Goal: Information Seeking & Learning: Understand process/instructions

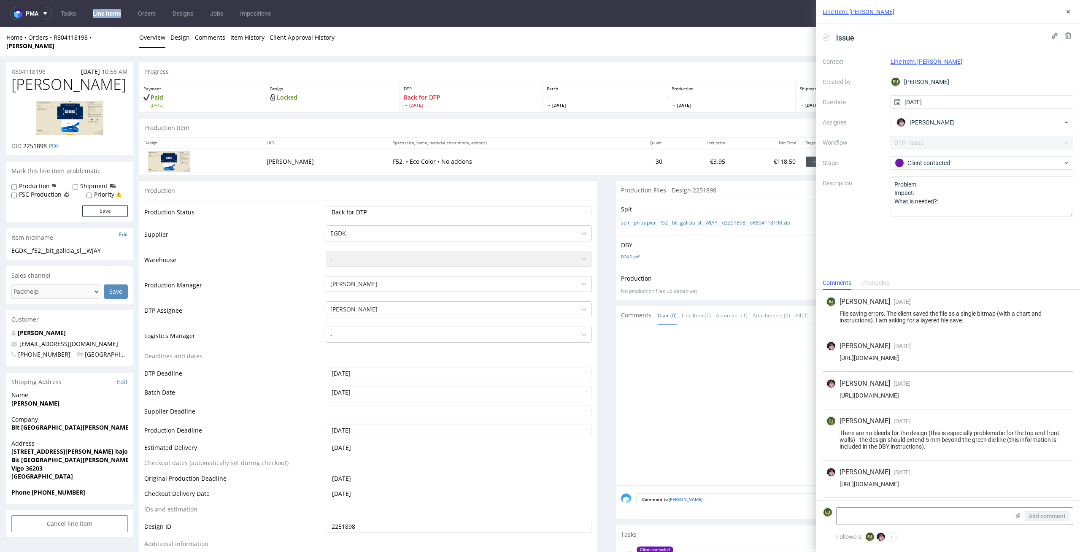
scroll to position [368, 0]
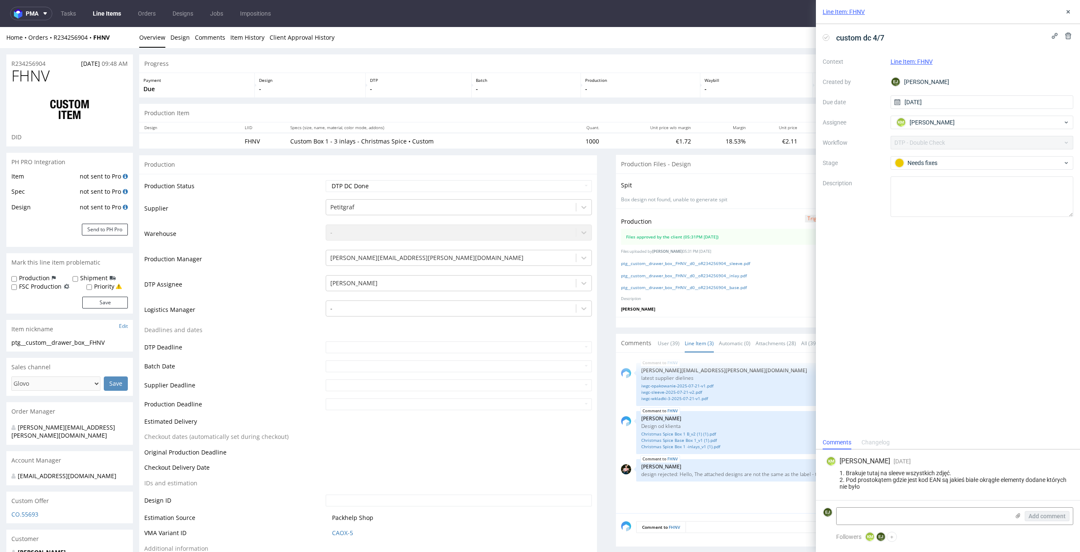
scroll to position [148, 0]
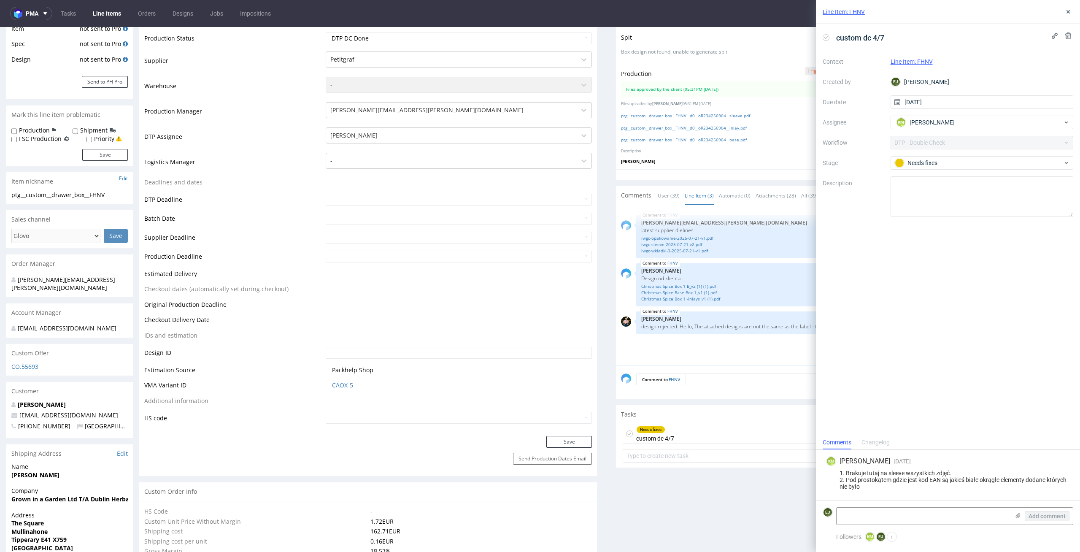
click at [257, 75] on td "Supplier" at bounding box center [233, 63] width 179 height 25
click at [1072, 7] on button at bounding box center [1068, 12] width 10 height 10
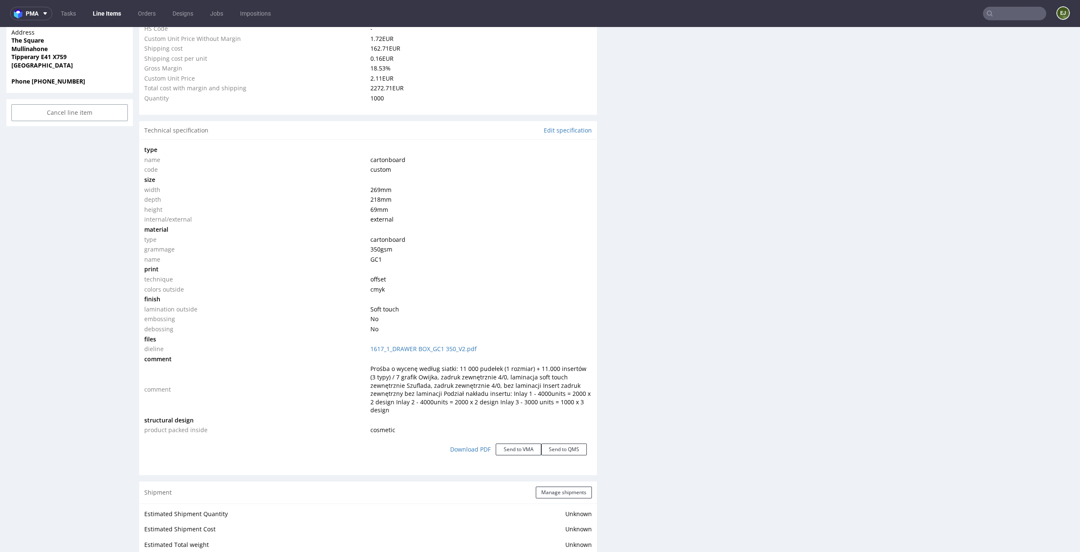
scroll to position [1596, 0]
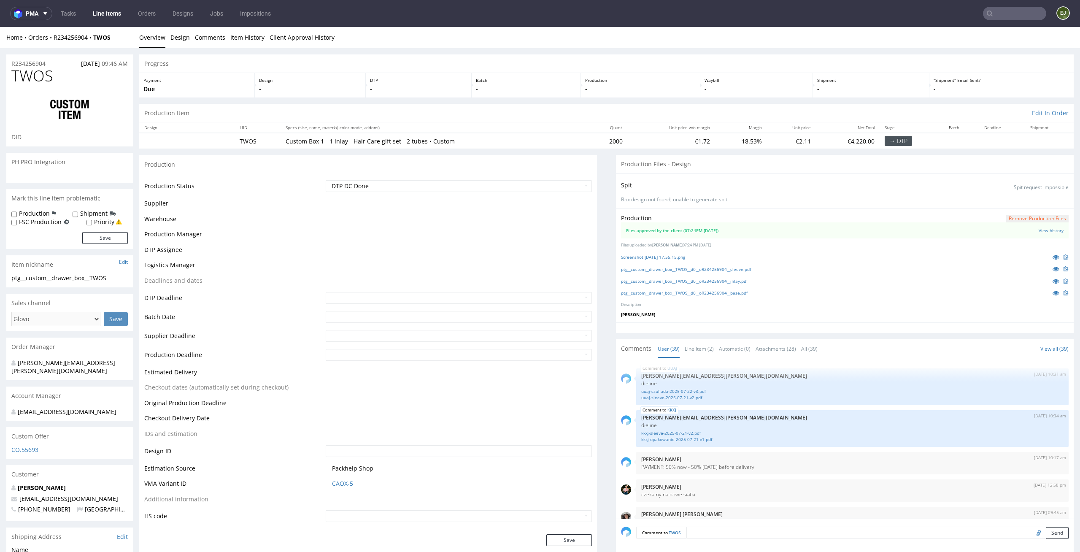
scroll to position [1371, 0]
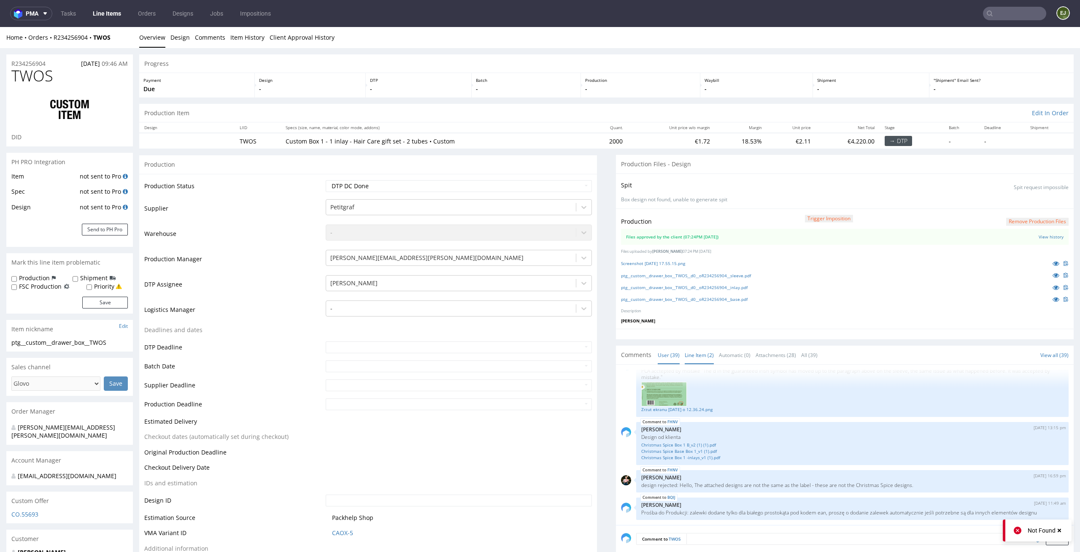
click at [694, 360] on link "Line Item (2)" at bounding box center [699, 355] width 29 height 18
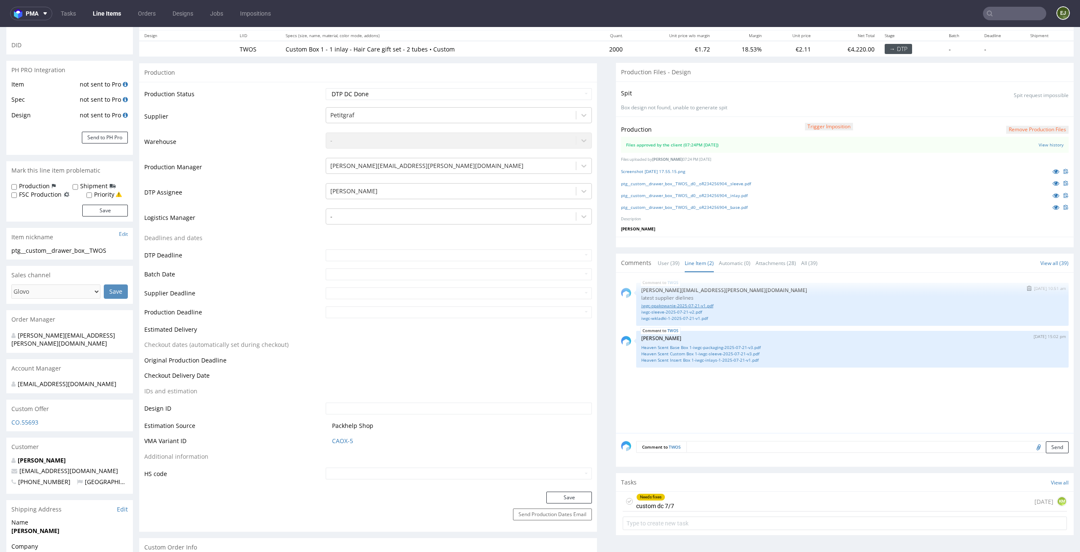
scroll to position [132, 0]
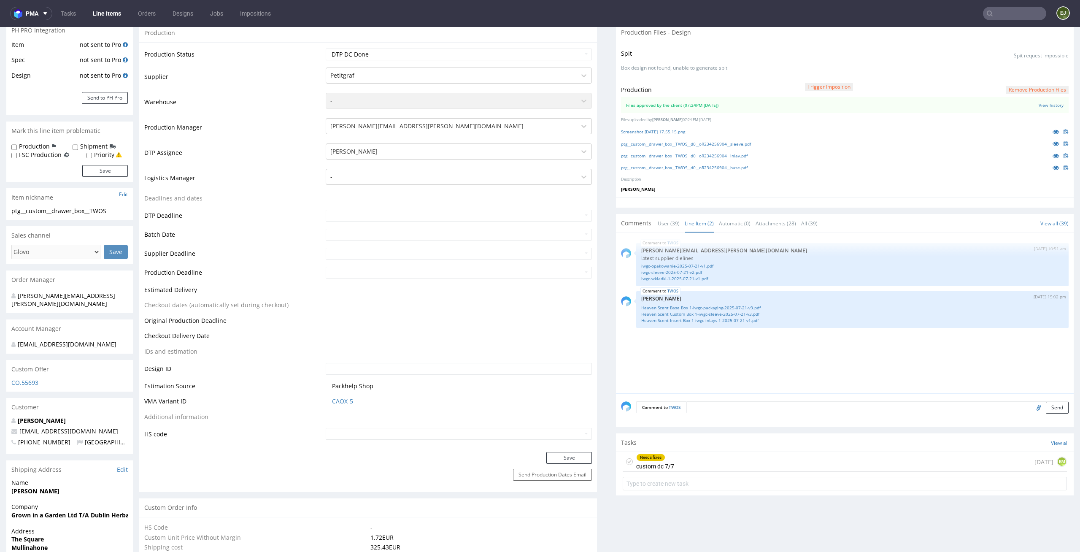
click at [679, 447] on div "Tasks View all" at bounding box center [845, 442] width 458 height 19
click at [678, 468] on div "Needs fixes custom dc 7/7 3 days ago KM" at bounding box center [845, 462] width 444 height 20
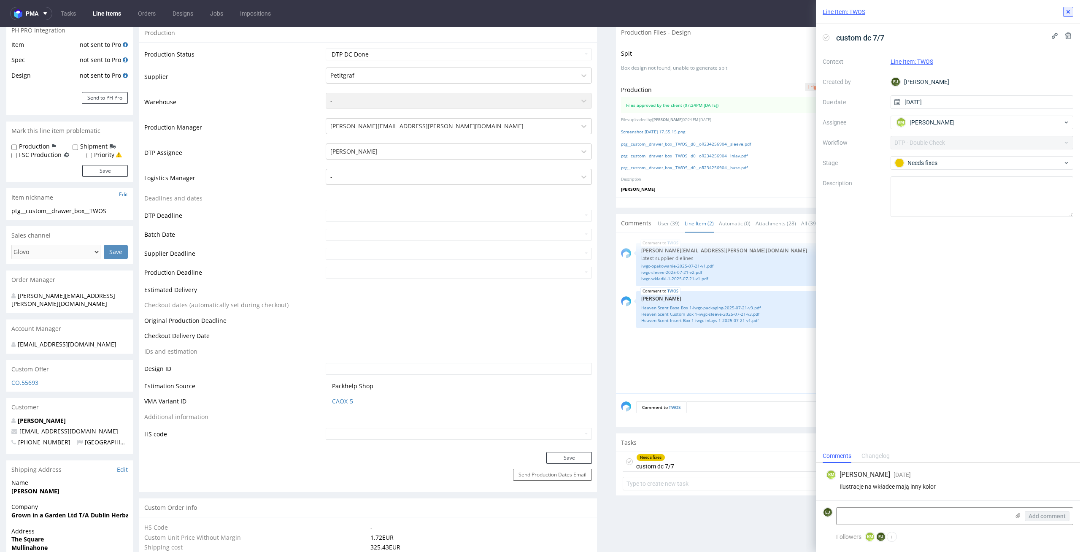
click at [1069, 12] on use at bounding box center [1068, 11] width 3 height 3
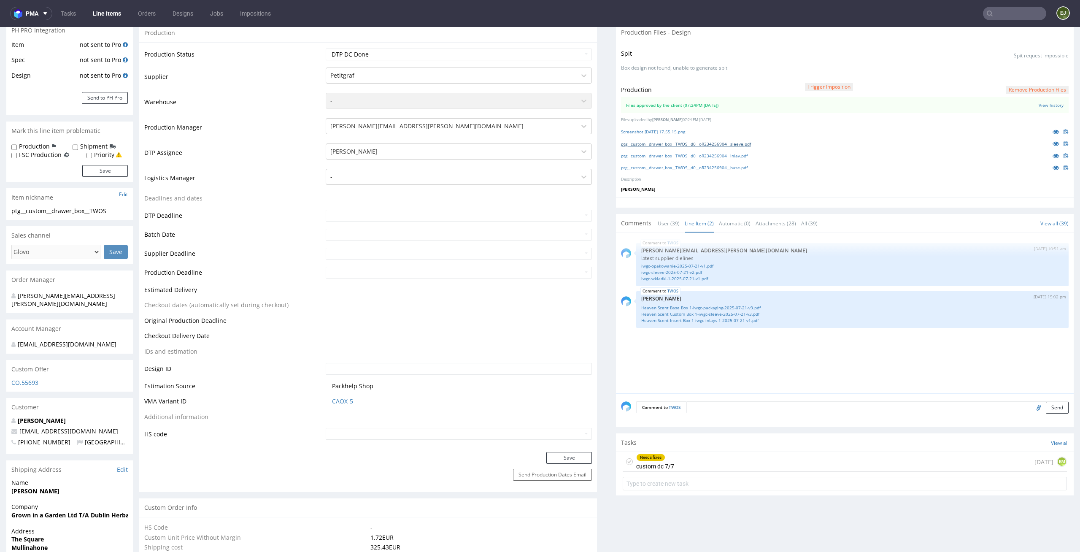
click at [733, 141] on link "ptg__custom__drawer_box__TWOS__d0__oR234256904__sleeve.pdf" at bounding box center [686, 144] width 130 height 6
click at [725, 155] on link "ptg__custom__drawer_box__TWOS__d0__oR234256904__inlay.pdf" at bounding box center [684, 156] width 127 height 6
click at [722, 169] on link "ptg__custom__drawer_box__TWOS__d0__oR234256904__base.pdf" at bounding box center [684, 168] width 127 height 6
click at [780, 383] on div "TWOS 4th Sep 25 | 10:51 am tomasz.kubiak@packhelp.com latest supplier dielines …" at bounding box center [847, 315] width 453 height 155
click at [721, 320] on link "Heaven Scent Insert Box 1-iwgc-inlays-1-2025-07-21-v1.pdf" at bounding box center [852, 320] width 422 height 6
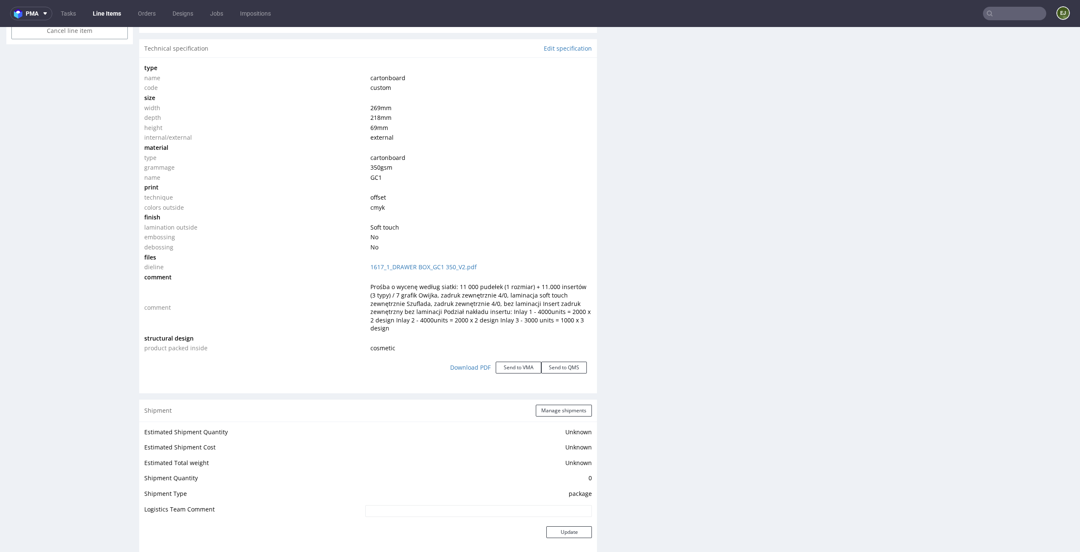
scroll to position [1596, 0]
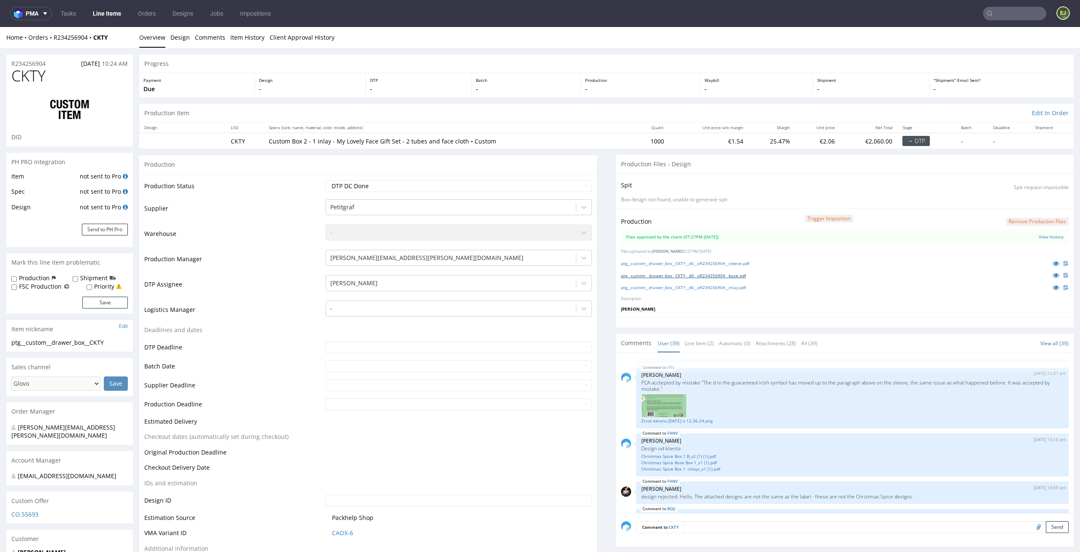
scroll to position [126, 0]
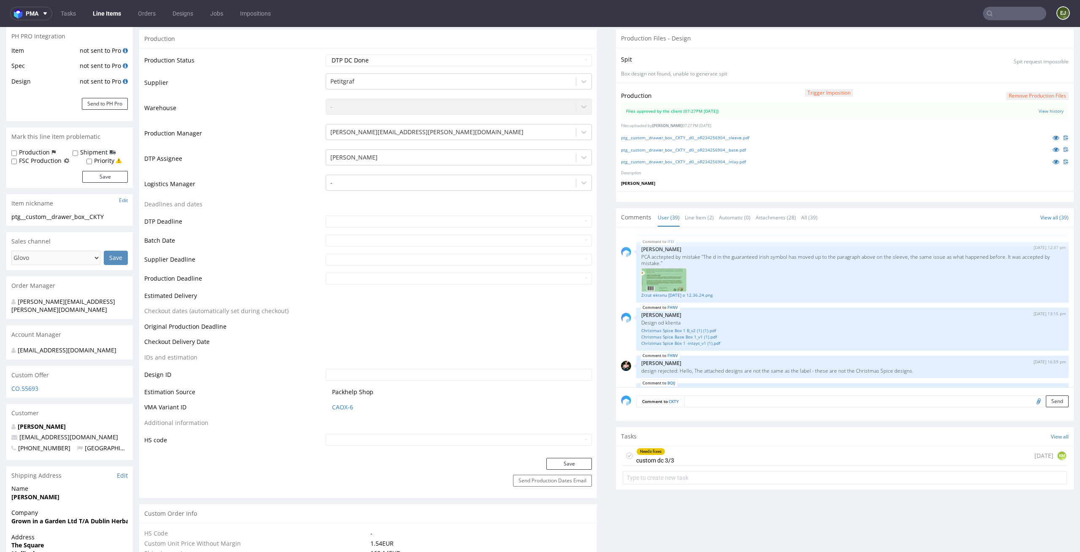
click at [676, 453] on div "Needs fixes custom dc 3/3 3 days ago KM" at bounding box center [845, 456] width 444 height 20
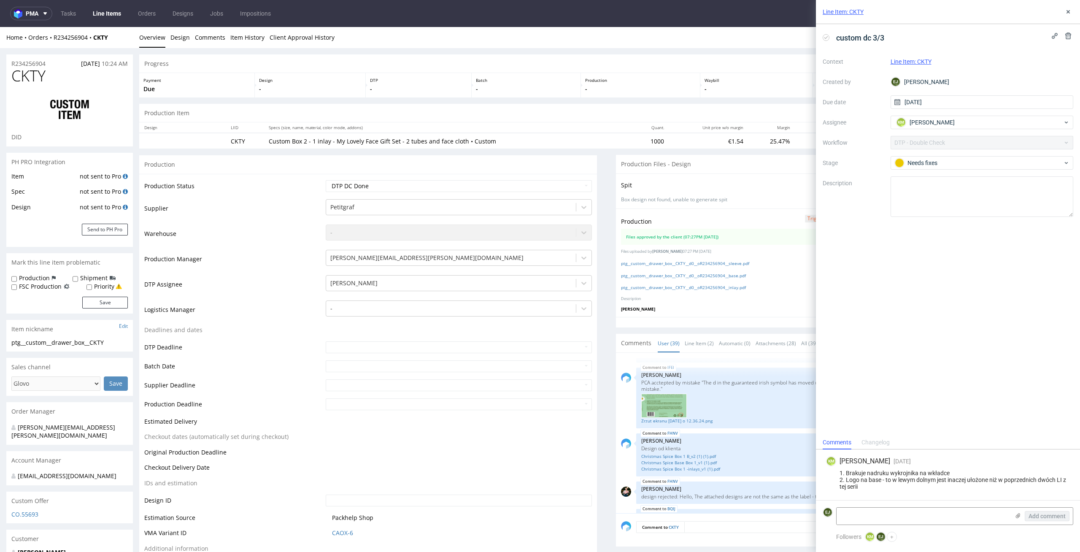
click at [672, 107] on div "Production Item Edit In Order" at bounding box center [606, 113] width 935 height 19
click at [722, 265] on link "ptg__custom__drawer_box__CKTY__d0__oR234256904__sleeve.pdf" at bounding box center [685, 263] width 128 height 6
click at [716, 275] on link "ptg__custom__drawer_box__CKTY__d0__oR234256904__base.pdf" at bounding box center [683, 276] width 125 height 6
click at [713, 289] on link "ptg__custom__drawer_box__CKTY__d0__oR234256904__inlay.pdf" at bounding box center [683, 287] width 125 height 6
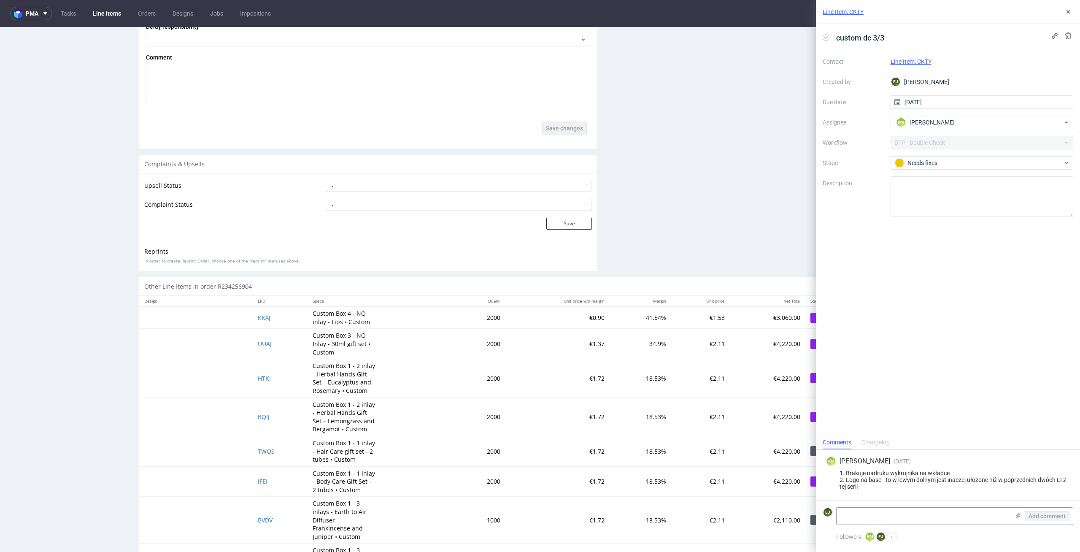
scroll to position [1579, 0]
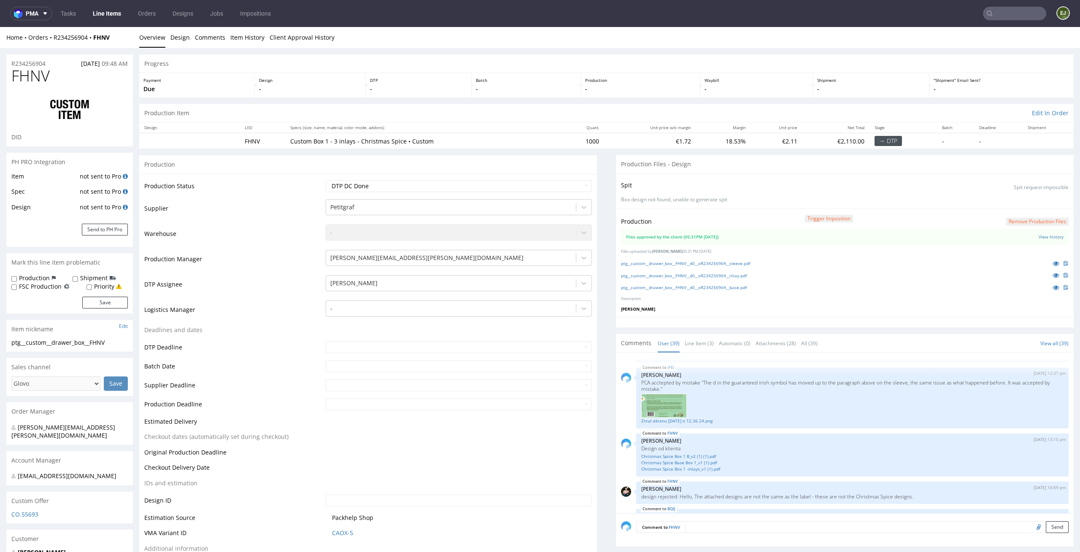
scroll to position [144, 0]
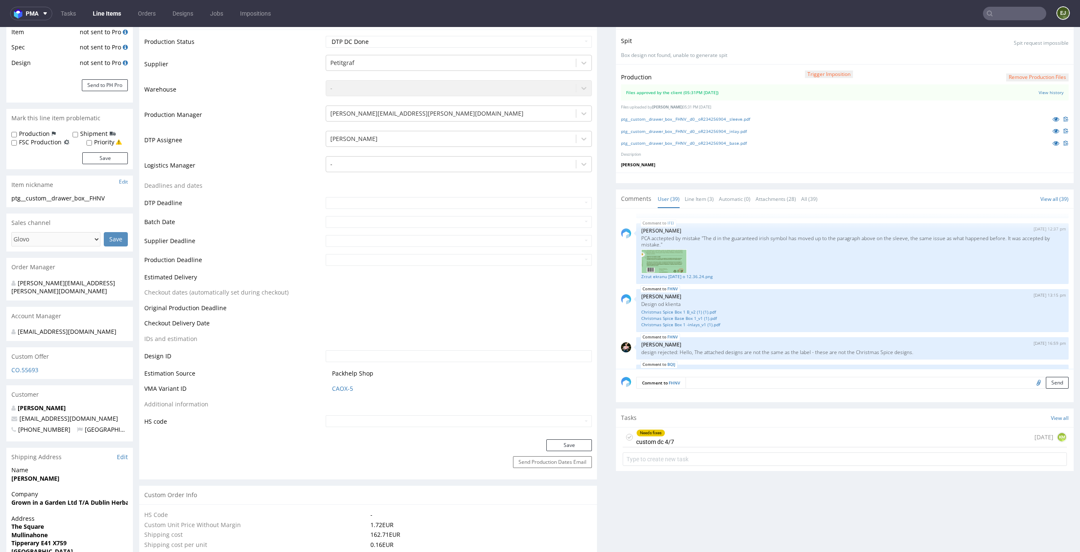
click at [654, 442] on div "Needs fixes custom dc 4/7" at bounding box center [655, 436] width 38 height 19
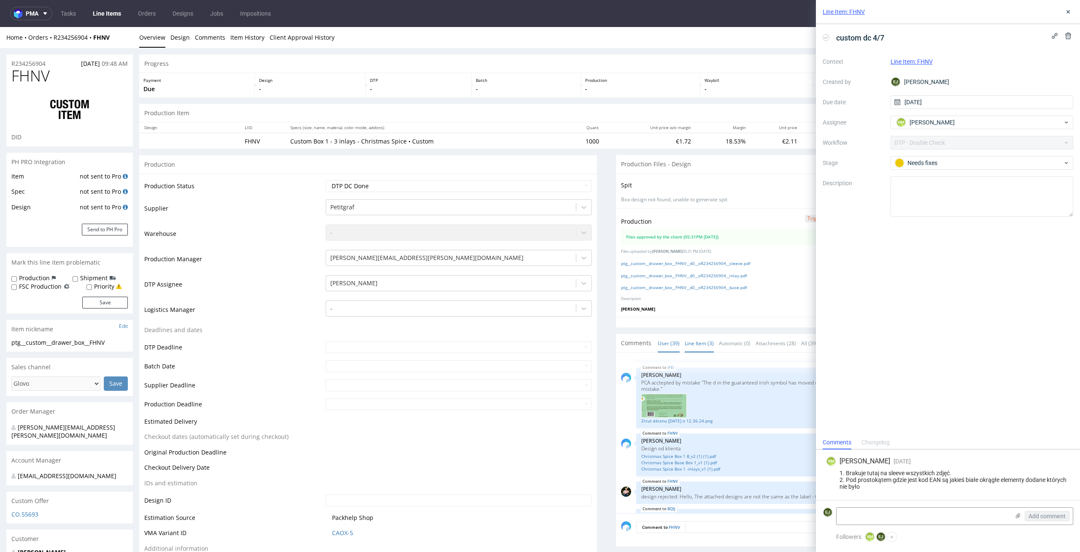
click at [701, 343] on link "Line Item (3)" at bounding box center [699, 343] width 29 height 18
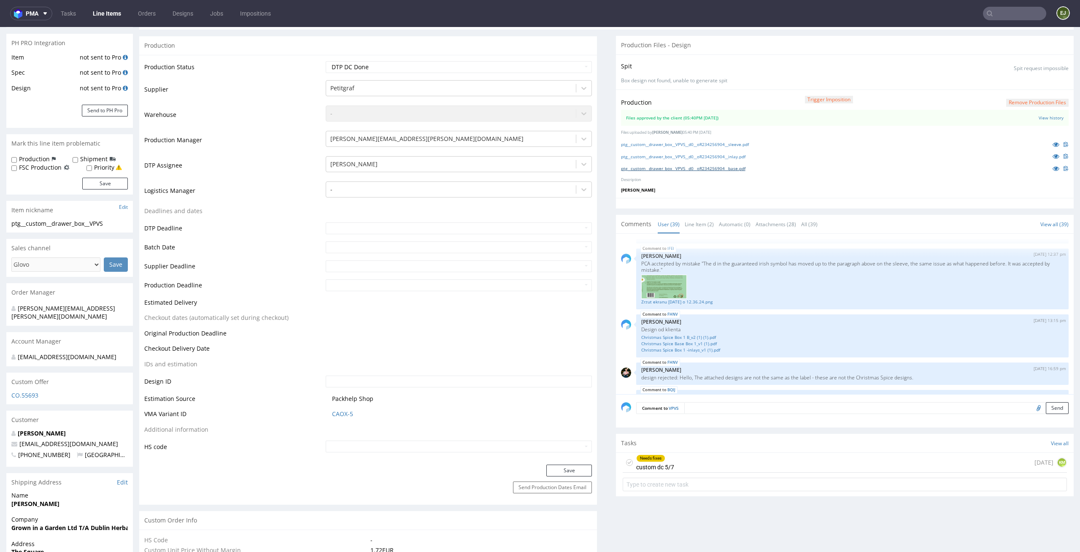
scroll to position [262, 0]
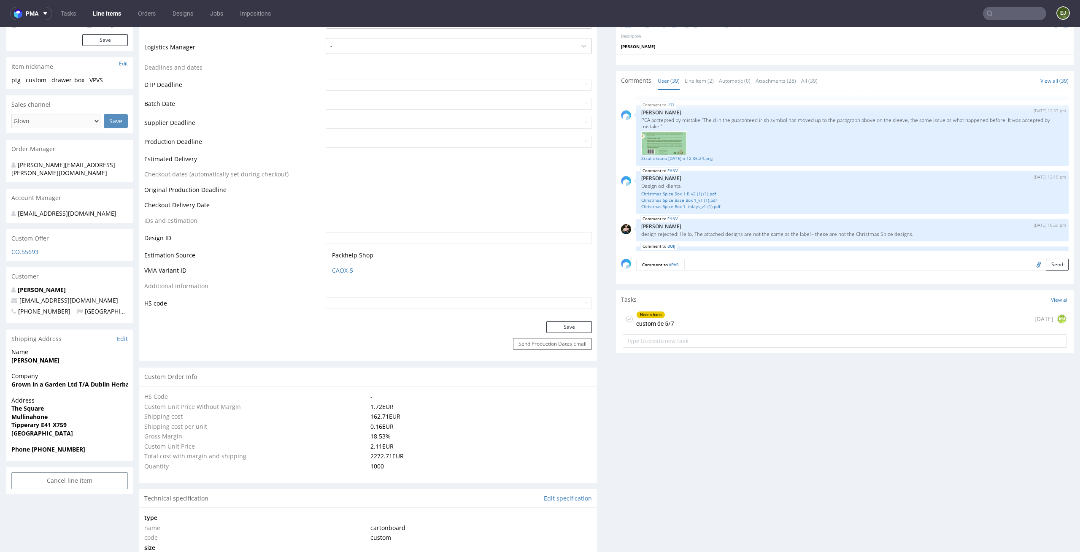
click at [705, 306] on div "Tasks View all" at bounding box center [845, 299] width 458 height 19
click at [701, 316] on div "Needs fixes custom dc 5/7 [DATE] KM" at bounding box center [845, 319] width 444 height 20
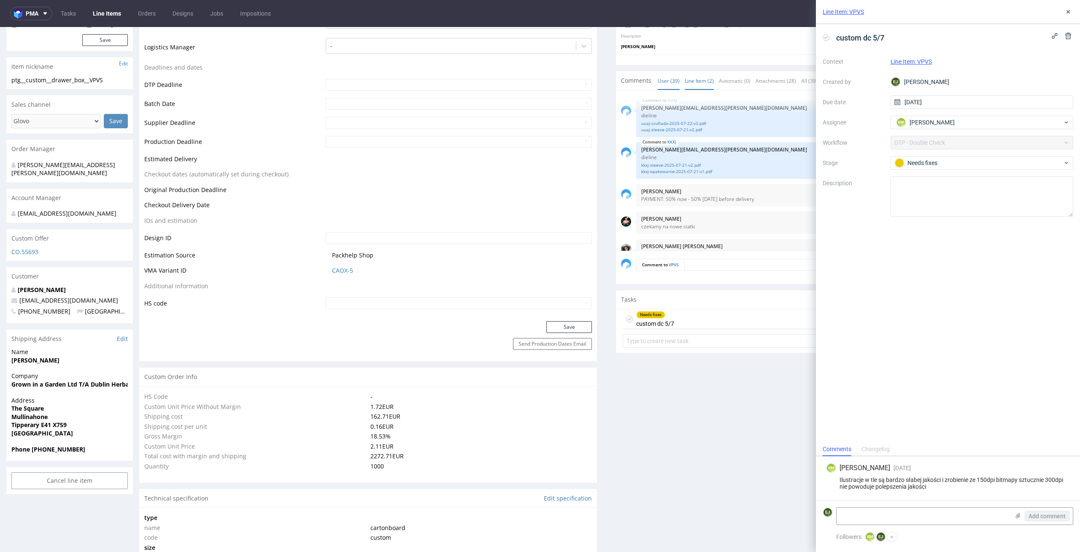
click at [688, 73] on link "Line Item (2)" at bounding box center [699, 81] width 29 height 18
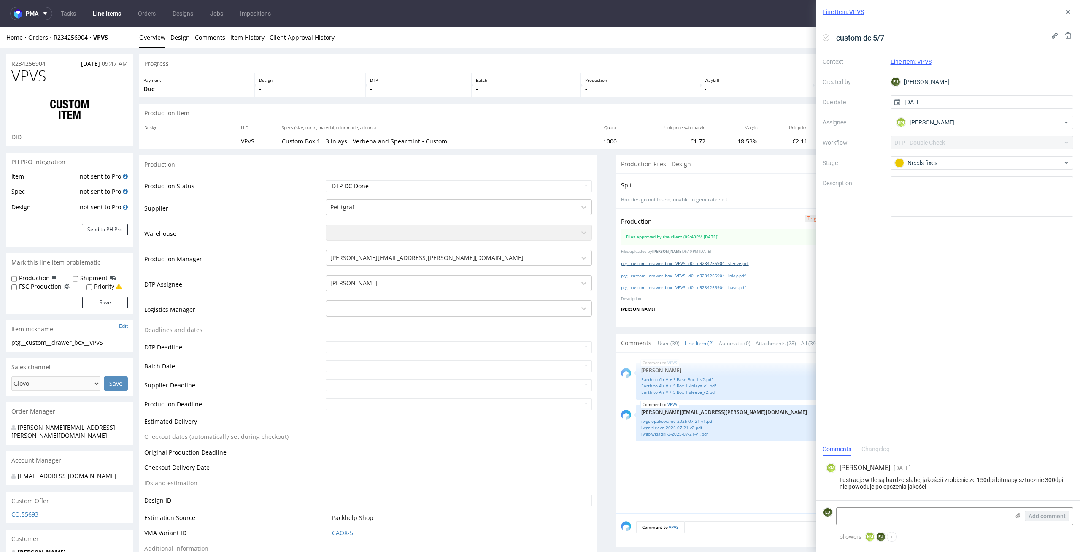
click at [687, 262] on link "ptg__custom__drawer_box__VPVS__d0__oR234256904__sleeve.pdf" at bounding box center [685, 263] width 128 height 6
click at [691, 275] on link "ptg__custom__drawer_box__VPVS__d0__oR234256904__inlay.pdf" at bounding box center [683, 276] width 124 height 6
click at [702, 285] on link "ptg__custom__drawer_box__VPVS__d0__oR234256904__base.pdf" at bounding box center [683, 287] width 124 height 6
click at [698, 377] on link "Earth to Air V + S Base Box 1_v2.pdf" at bounding box center [852, 379] width 422 height 6
click at [705, 384] on link "Earth to Air V + S Box 1 -inlays_v1.pdf" at bounding box center [852, 386] width 422 height 6
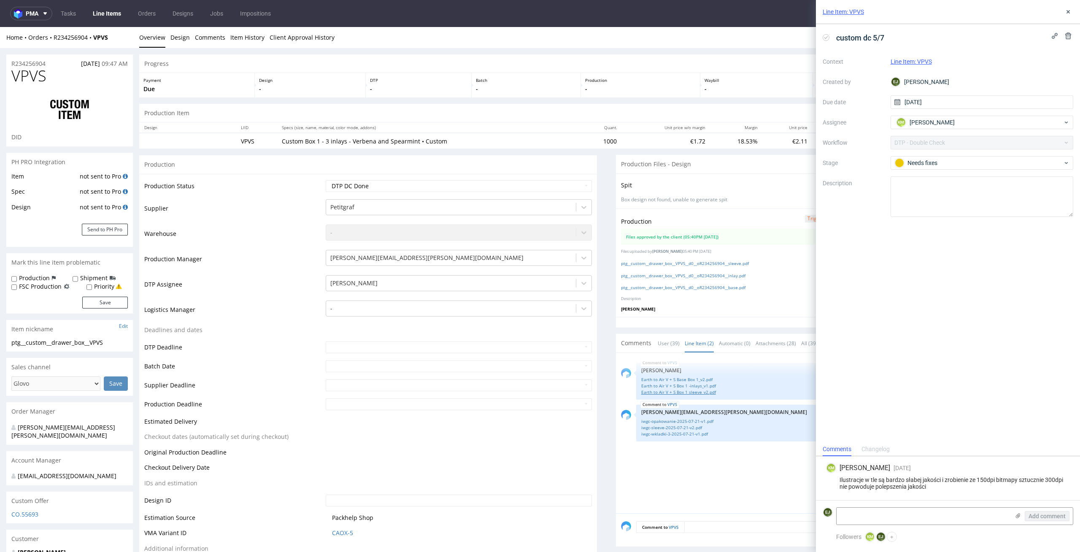
click at [705, 392] on link "Earth to Air V + S Box 1 sleeve_v2.pdf" at bounding box center [852, 392] width 422 height 6
click at [710, 57] on div "Progress" at bounding box center [606, 63] width 935 height 19
click at [629, 119] on div "Production Item Edit In Order" at bounding box center [606, 113] width 935 height 19
click at [1063, 10] on button at bounding box center [1068, 12] width 10 height 10
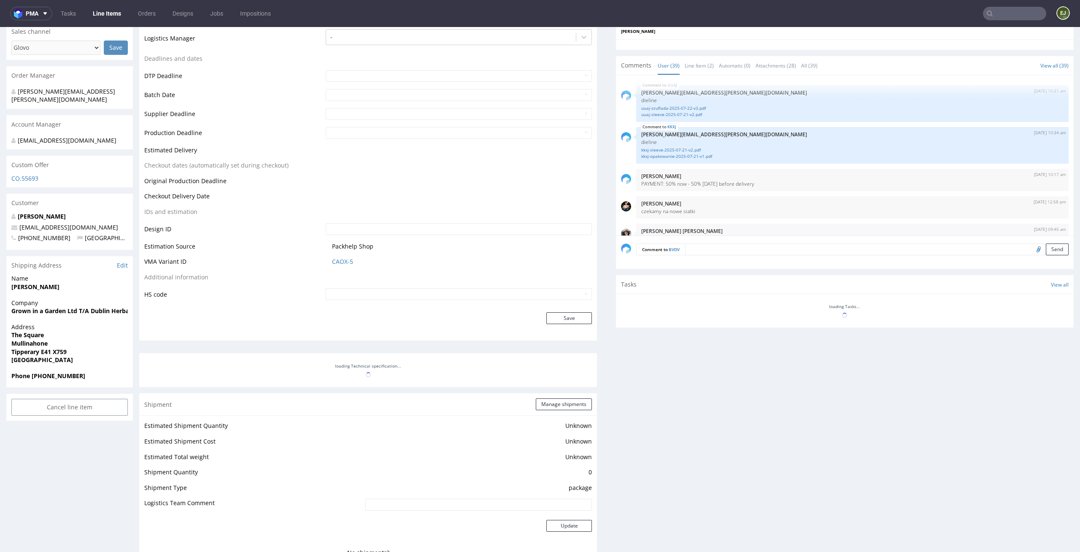
scroll to position [1371, 0]
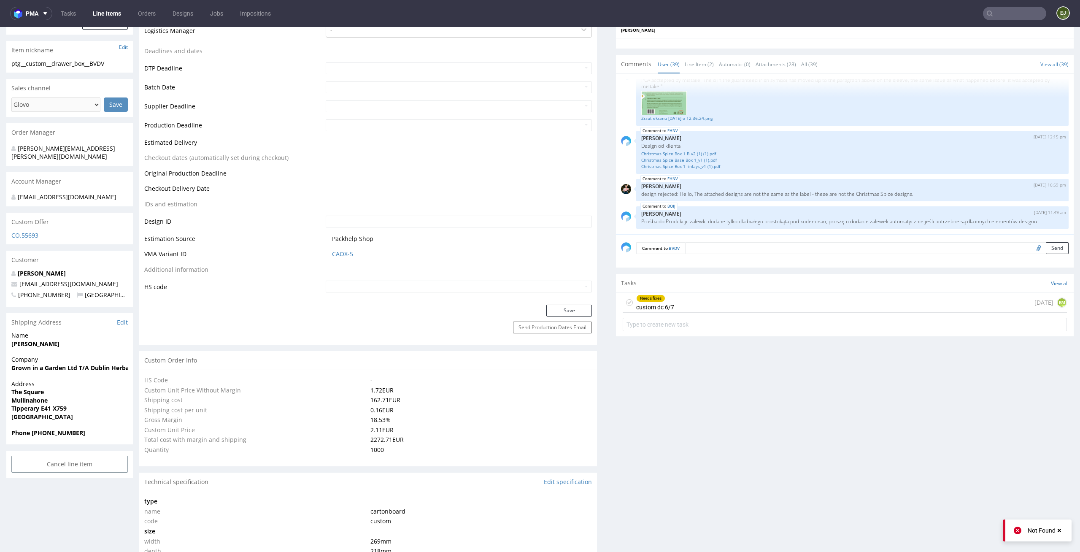
click at [709, 300] on div "Needs fixes custom dc 6/7 [DATE] KM" at bounding box center [845, 303] width 444 height 20
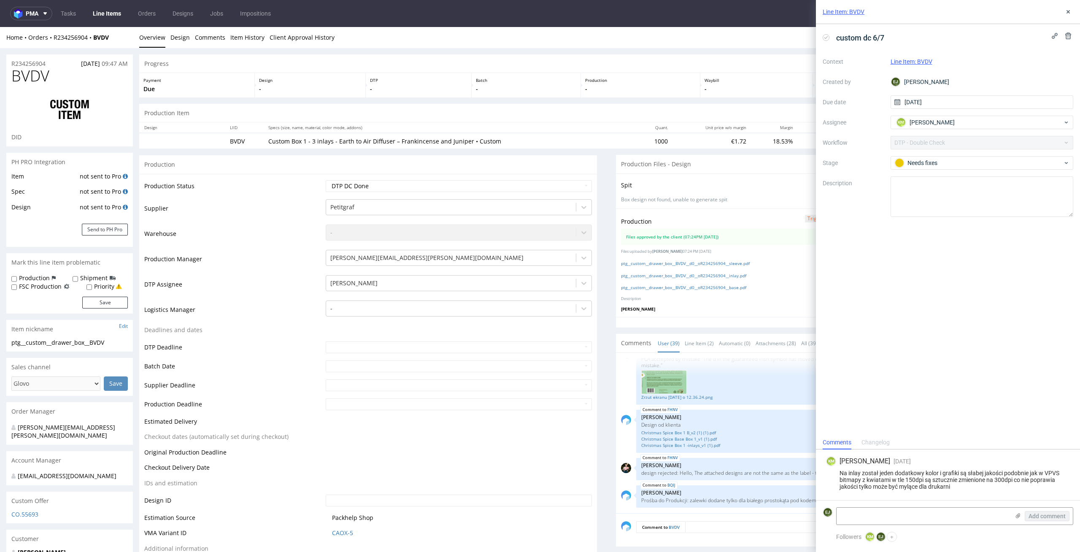
click at [849, 203] on label "Description" at bounding box center [853, 196] width 61 height 37
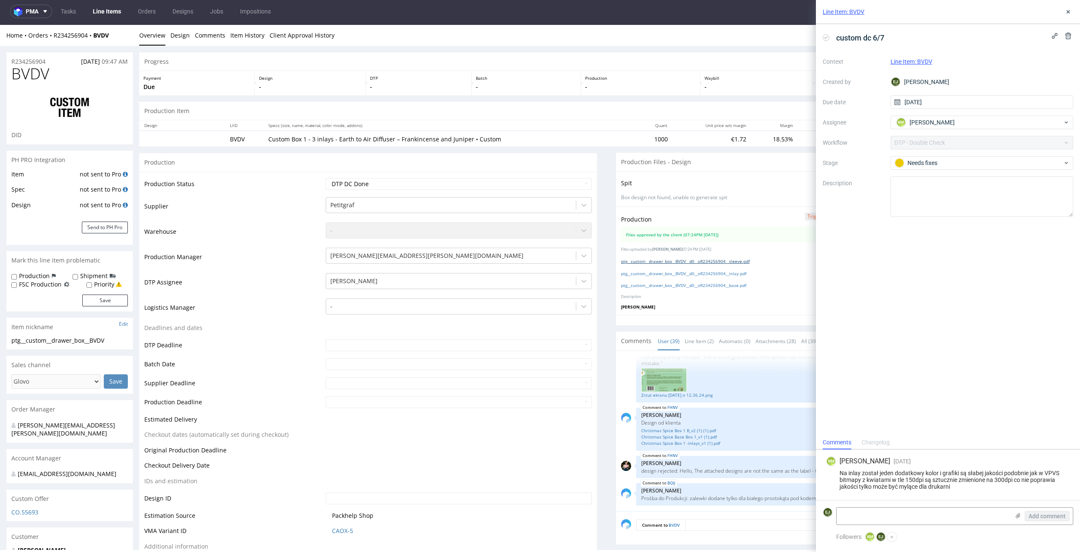
click at [680, 260] on link "ptg__custom__drawer_box__BVDV__d0__oR234256904__sleeve.pdf" at bounding box center [685, 261] width 129 height 6
click at [677, 274] on link "ptg__custom__drawer_box__BVDV__d0__oR234256904__inlay.pdf" at bounding box center [683, 273] width 125 height 6
click at [680, 287] on link "ptg__custom__drawer_box__BVDV__d0__oR234256904__base.pdf" at bounding box center [683, 285] width 125 height 6
click at [687, 346] on link "Line Item (2)" at bounding box center [699, 341] width 29 height 18
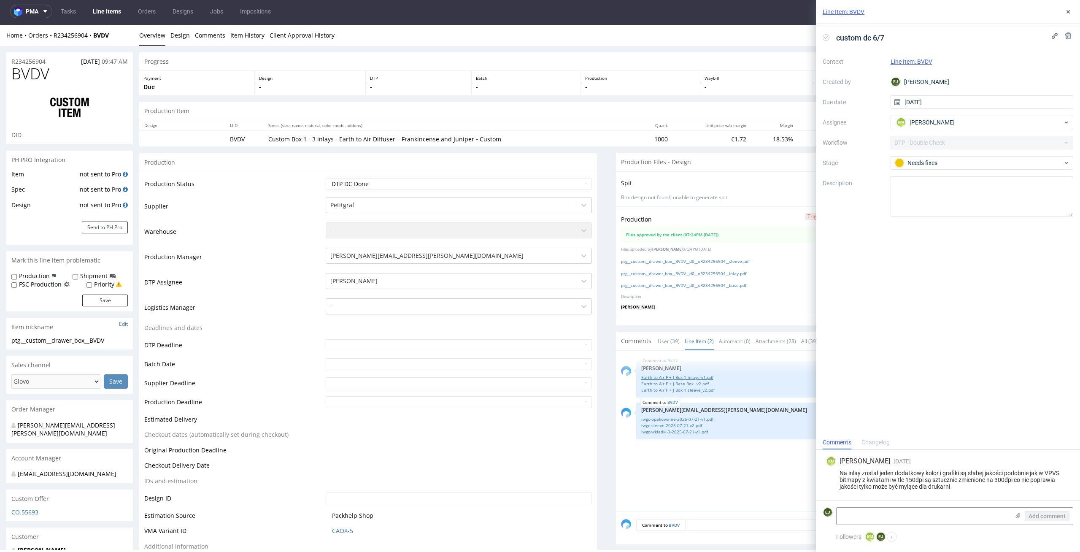
click at [703, 376] on link "Earth to Air F + J Box 1 inlays_v1.pdf" at bounding box center [852, 377] width 422 height 6
click at [700, 391] on link "Earth to Air F + J Box 1 sleeve_v2.pdf" at bounding box center [852, 390] width 422 height 6
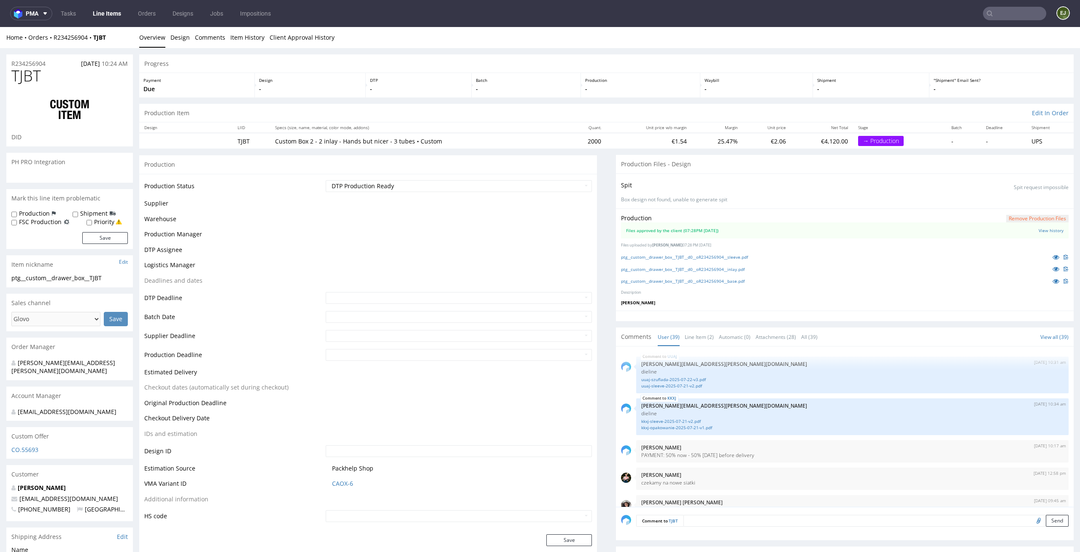
scroll to position [1371, 0]
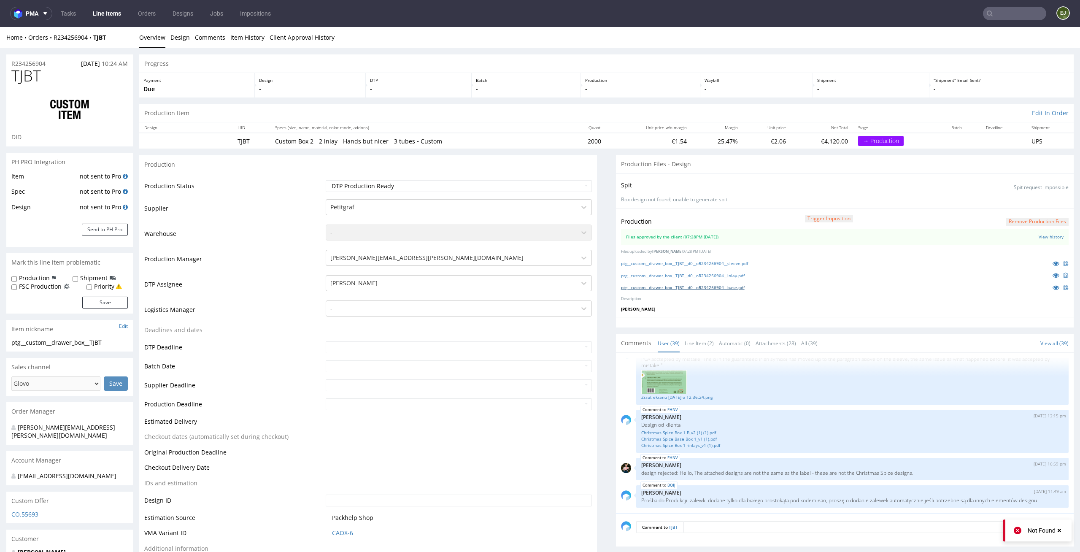
click at [667, 289] on link "ptg__custom__drawer_box__TJBT__d0__oR234256904__base.pdf" at bounding box center [683, 287] width 124 height 6
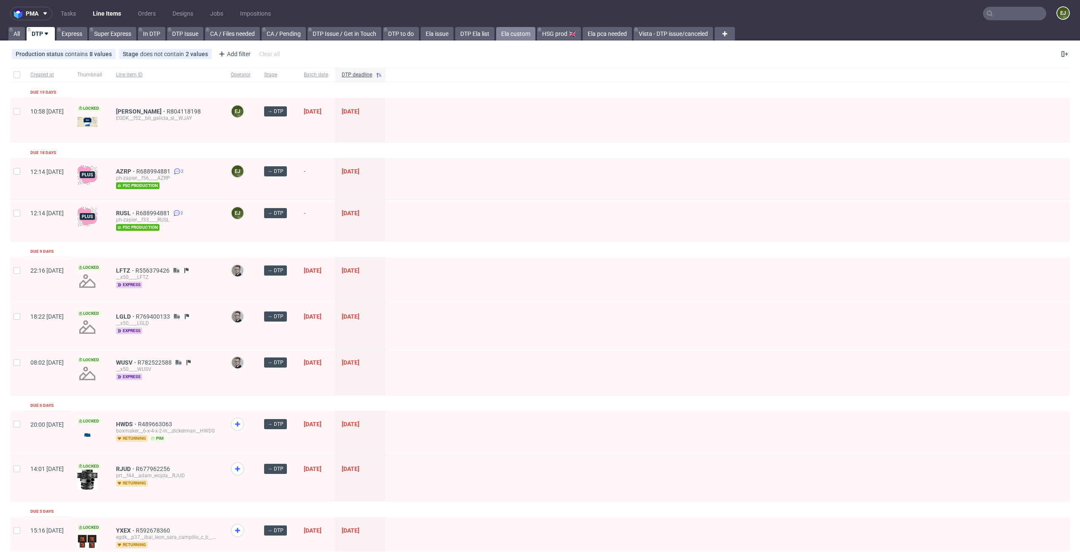
click at [522, 32] on link "Ela custom" at bounding box center [515, 34] width 39 height 14
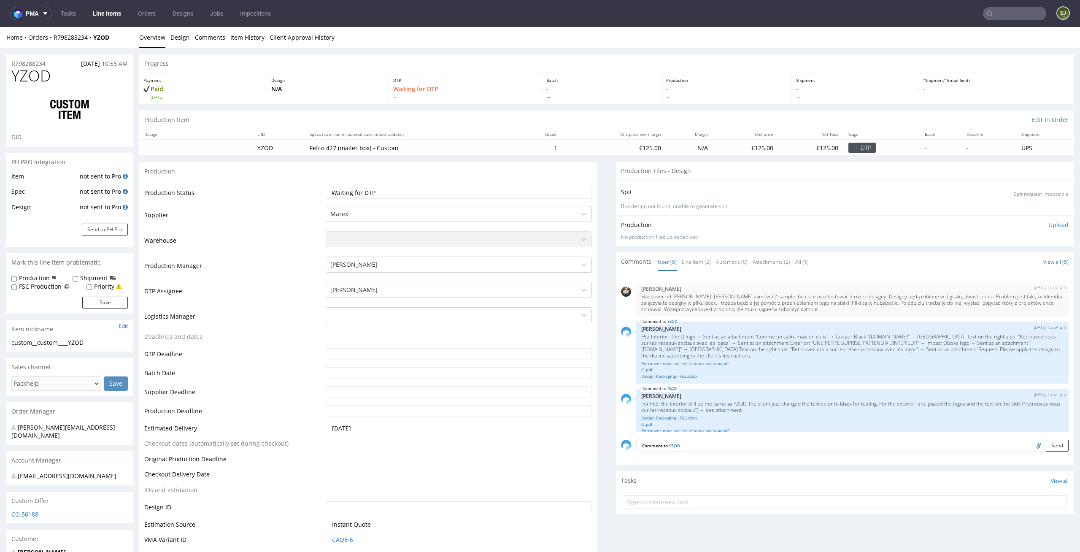
scroll to position [66, 0]
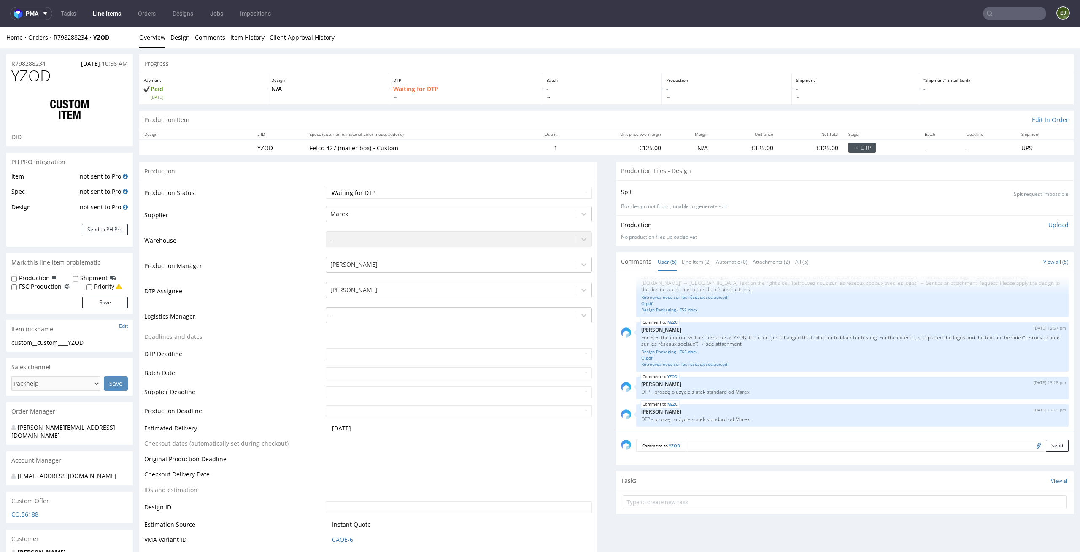
click at [449, 166] on div "Production" at bounding box center [368, 171] width 458 height 19
click at [682, 267] on link "Line Item (2)" at bounding box center [696, 262] width 29 height 18
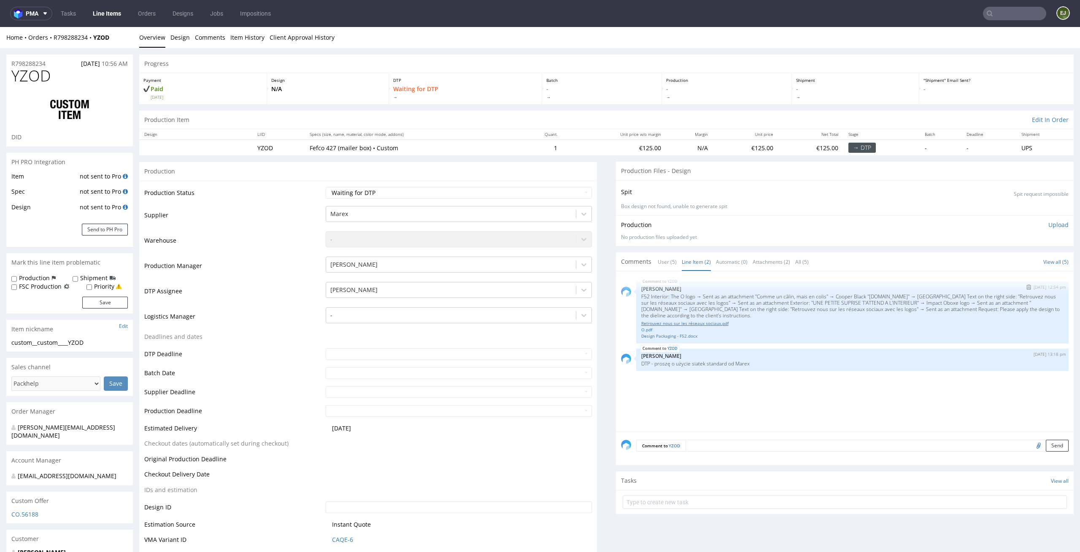
click at [682, 324] on link "Retrouvez nous sur les réseaux sociaux.pdf" at bounding box center [852, 323] width 422 height 6
click at [645, 329] on link "O.pdf" at bounding box center [852, 330] width 422 height 6
click at [669, 340] on div "YZOD 2nd Sep 25 | 12:54 pm Jozefina Owczarek F52 Interior: The O logo → Sent as…" at bounding box center [852, 312] width 433 height 62
click at [676, 338] on link "Design Packaging - F52.docx" at bounding box center [852, 336] width 422 height 6
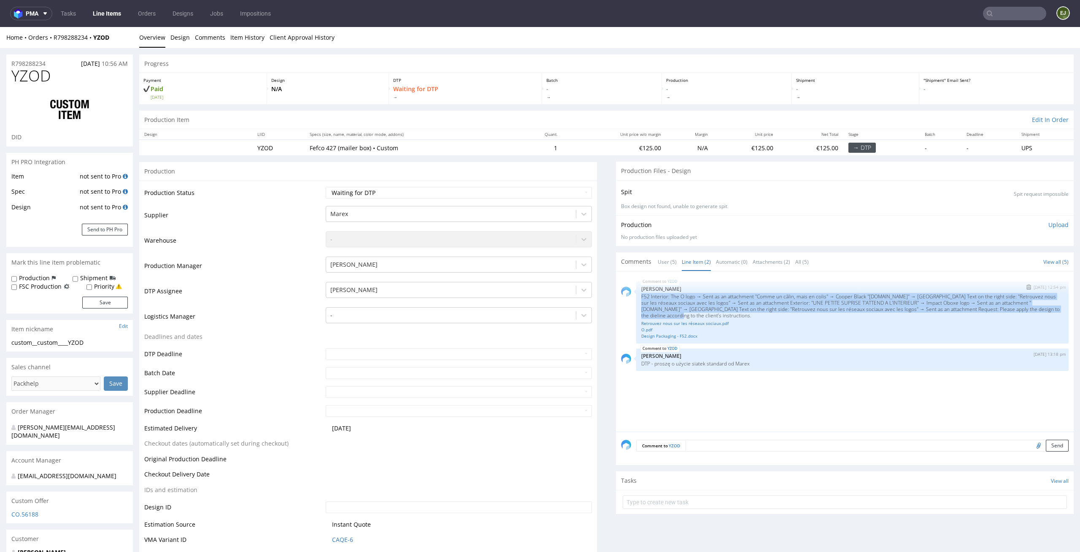
drag, startPoint x: 677, startPoint y: 316, endPoint x: 627, endPoint y: 299, distance: 52.9
click at [627, 299] on div "YZOD 2nd Sep 25 | 12:54 pm Jozefina Owczarek F52 Interior: The O logo → Sent as…" at bounding box center [845, 312] width 448 height 62
copy p "F52 Interior: The O logo → Sent as an attachment "Comme un câlin, mais en colis…"
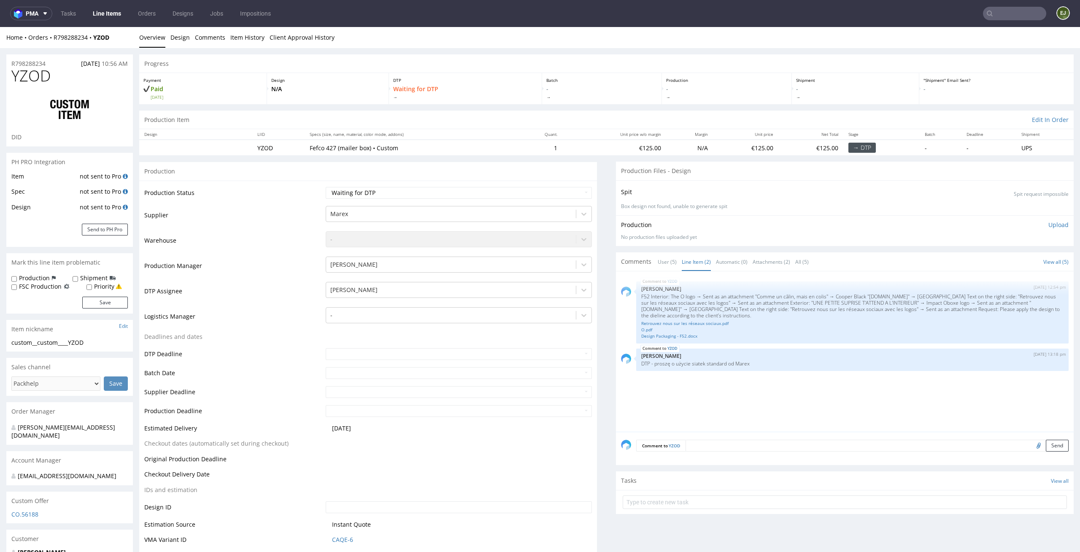
click at [724, 210] on div "Spit Spit request impossible Box design not found, unable to generate spit" at bounding box center [845, 197] width 458 height 35
drag, startPoint x: 670, startPoint y: 312, endPoint x: 633, endPoint y: 291, distance: 43.1
click at [636, 291] on div "YZOD 2nd Sep 25 | 12:54 pm Jozefina Owczarek F52 Interior: The O logo → Sent as…" at bounding box center [852, 312] width 433 height 62
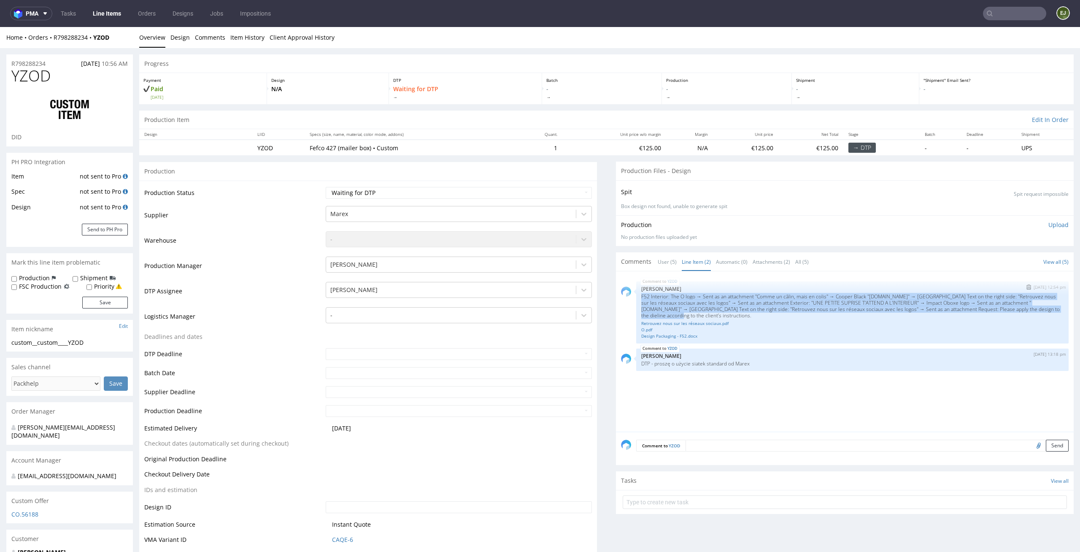
drag, startPoint x: 667, startPoint y: 316, endPoint x: 628, endPoint y: 297, distance: 43.2
click at [628, 297] on div "YZOD 2nd Sep 25 | 12:54 pm Jozefina Owczarek F52 Interior: The O logo → Sent as…" at bounding box center [845, 312] width 448 height 62
copy p "F52 Interior: The O logo → Sent as an attachment "Comme un câlin, mais en colis…"
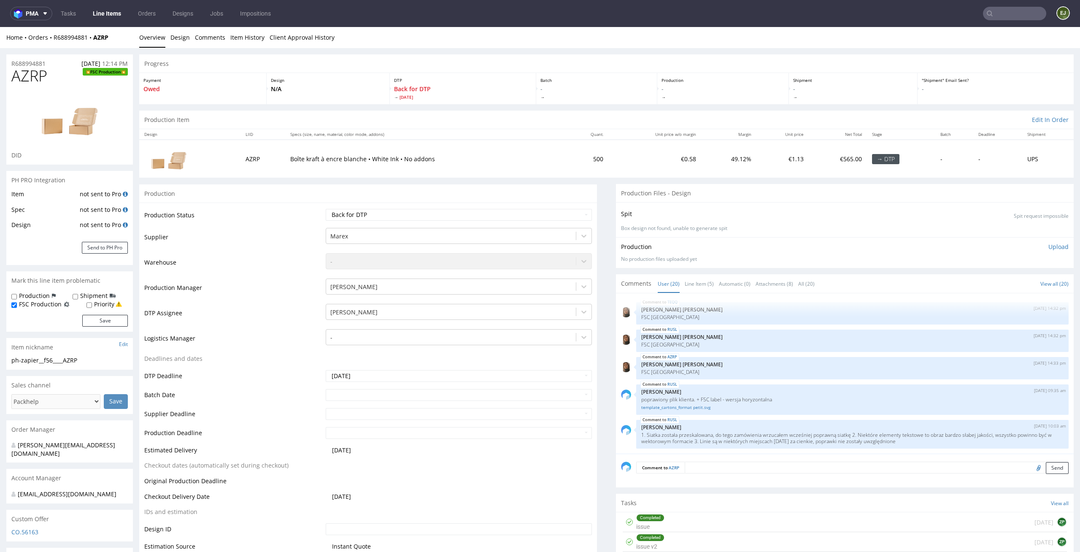
click at [722, 186] on div "Production Files - Design" at bounding box center [845, 193] width 458 height 19
click at [695, 286] on link "Line Item (5)" at bounding box center [699, 284] width 29 height 18
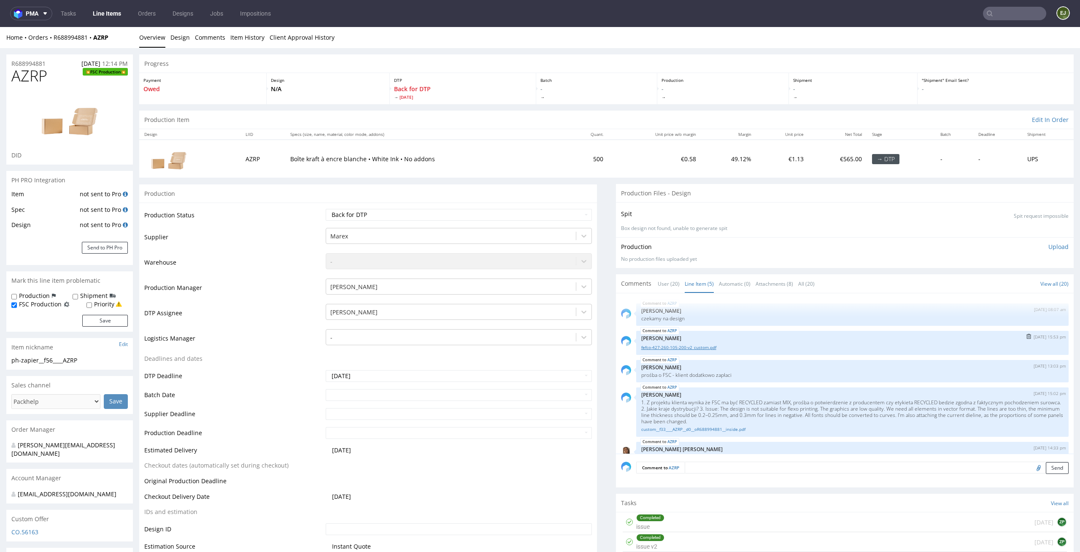
scroll to position [16, 0]
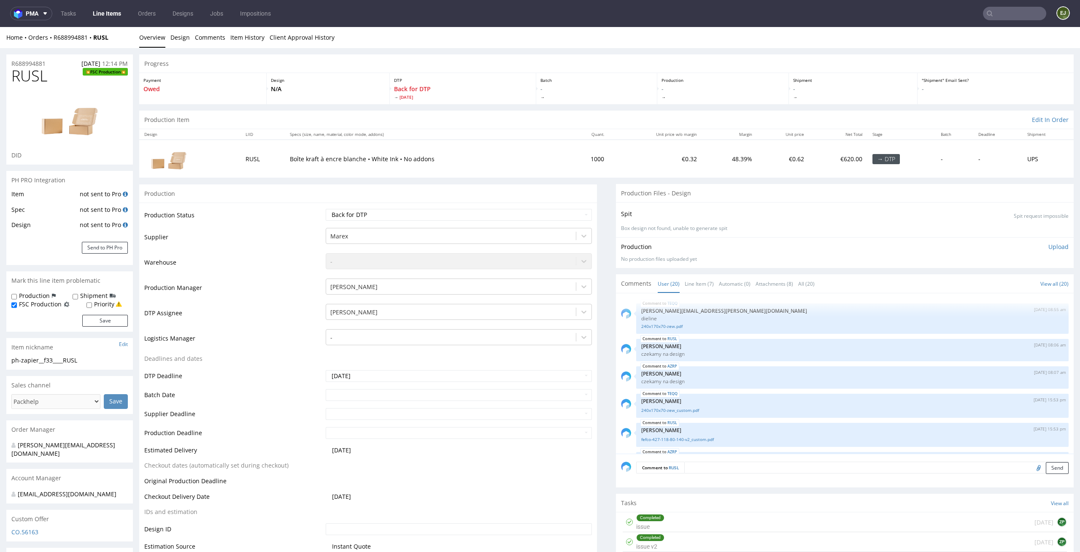
scroll to position [513, 0]
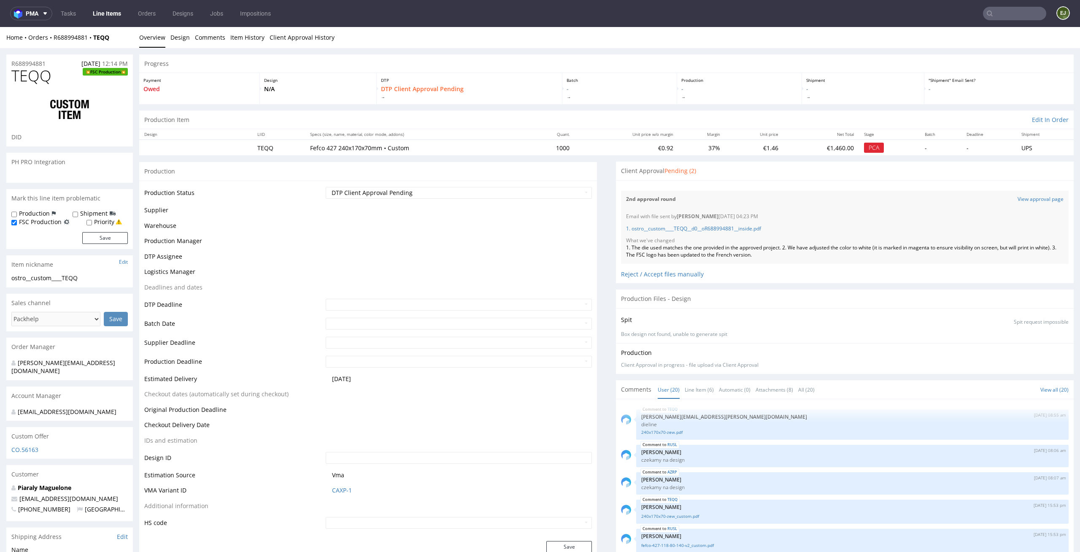
scroll to position [513, 0]
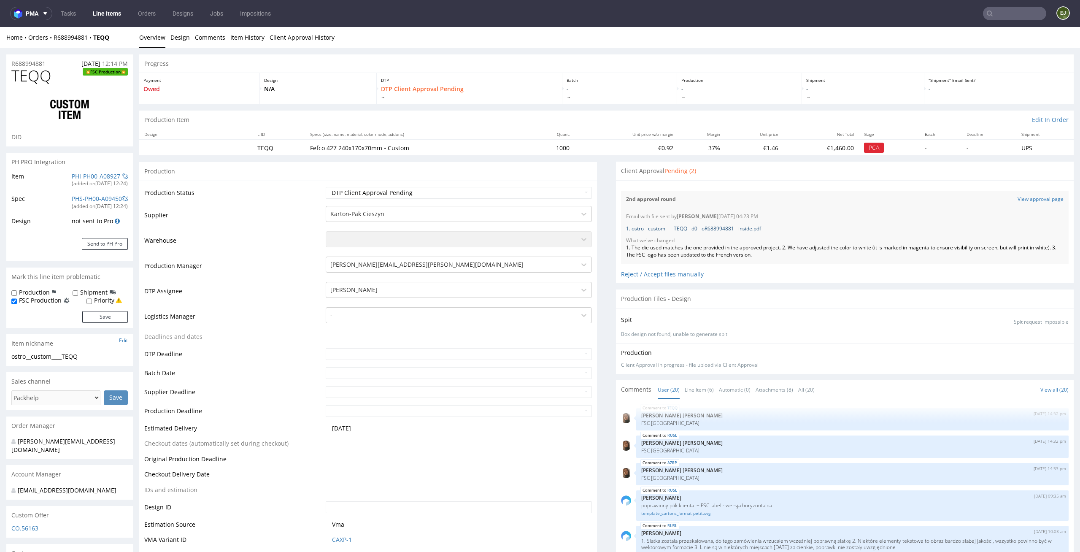
click at [690, 227] on link "1. ostro__custom____TEQQ__d0__oR688994881__inside.pdf" at bounding box center [693, 228] width 135 height 7
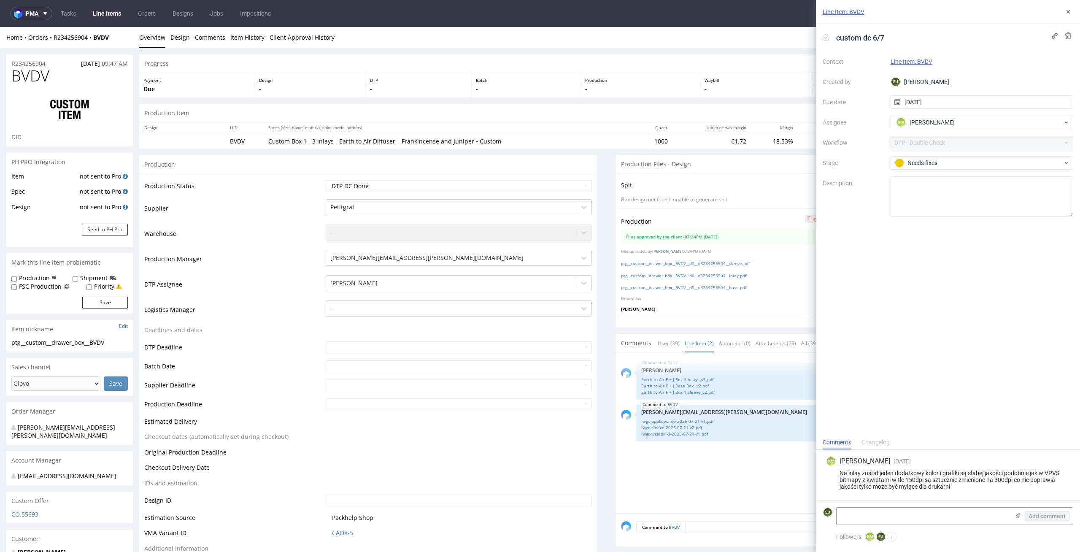
scroll to position [2, 0]
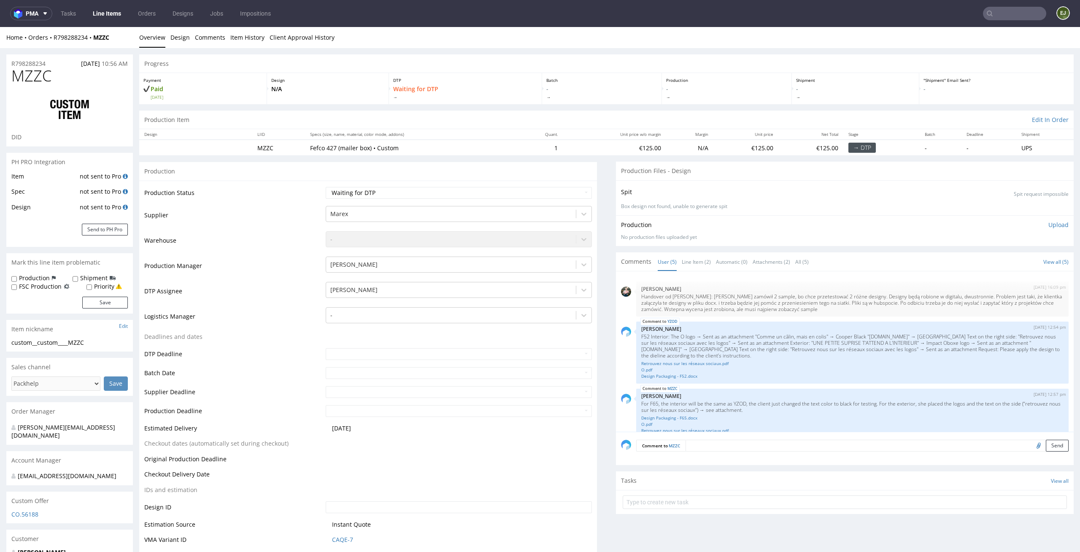
scroll to position [66, 0]
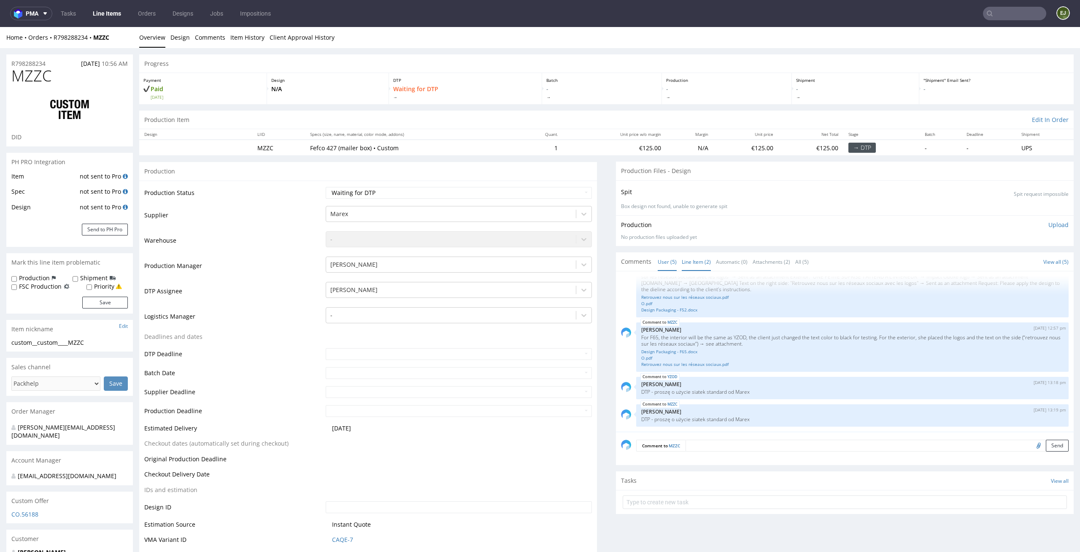
click at [684, 265] on link "Line Item (2)" at bounding box center [696, 262] width 29 height 18
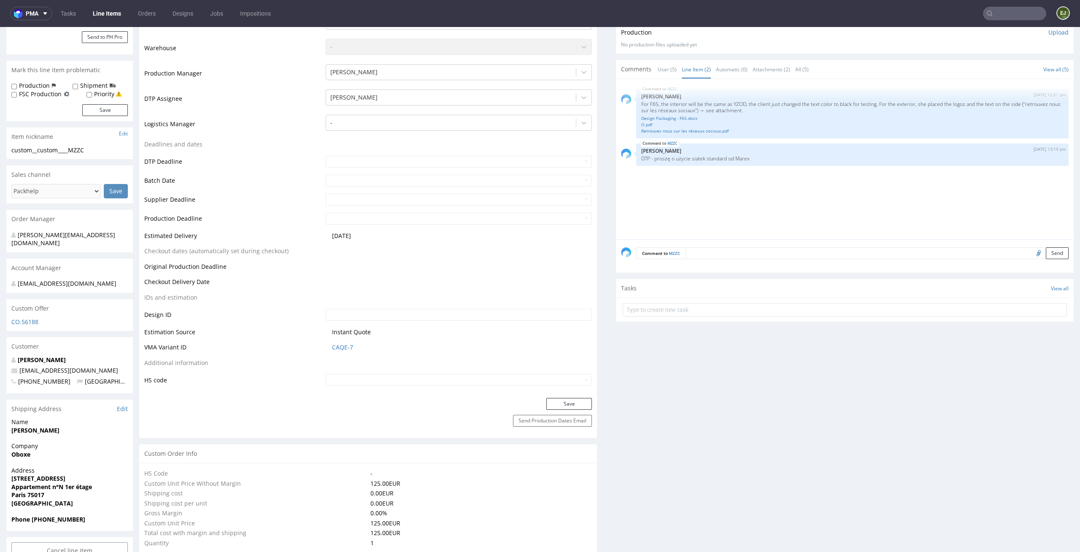
scroll to position [212, 0]
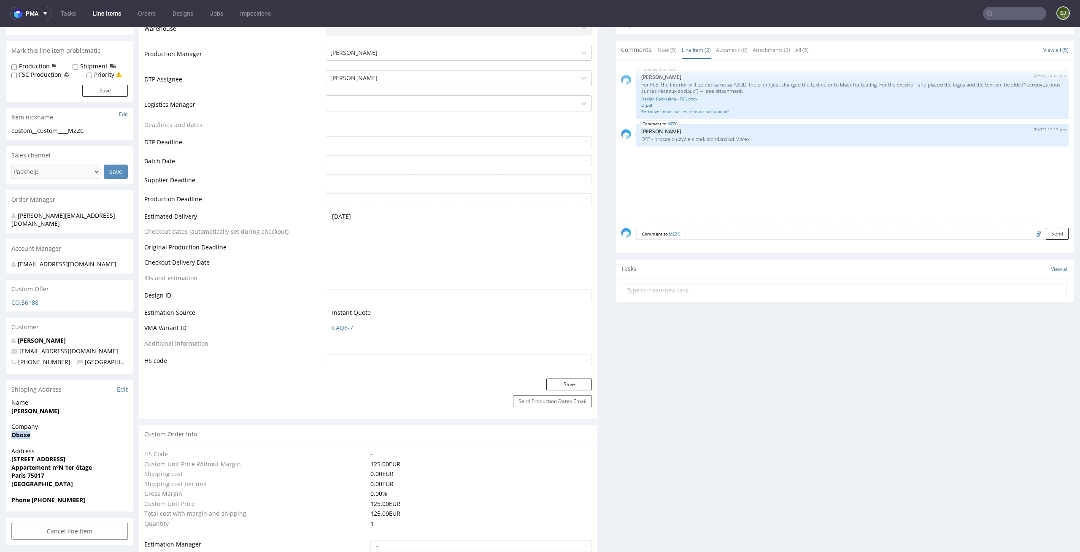
drag, startPoint x: 33, startPoint y: 426, endPoint x: 10, endPoint y: 426, distance: 23.2
click at [10, 426] on div "Company Oboxe" at bounding box center [69, 434] width 127 height 24
click at [205, 114] on td "Logistics Manager" at bounding box center [233, 107] width 179 height 25
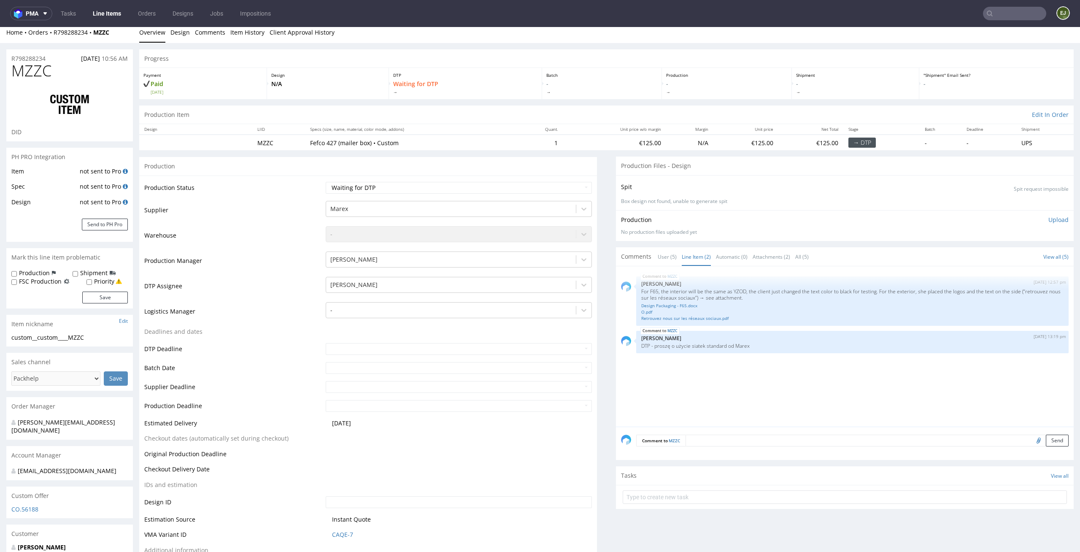
scroll to position [0, 0]
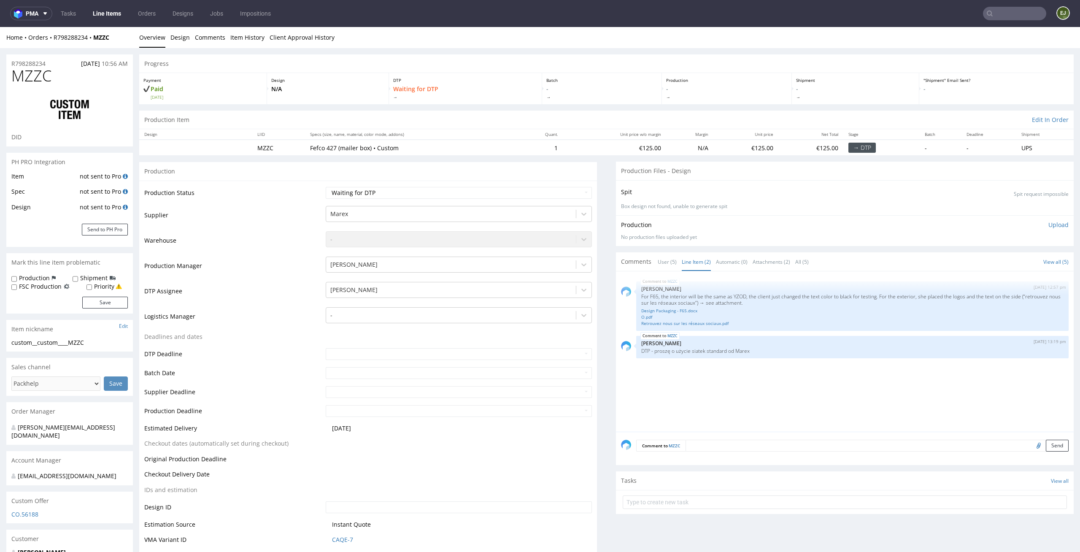
click at [500, 100] on div "DTP Waiting for DTP" at bounding box center [465, 88] width 153 height 31
click at [601, 17] on nav "pma Tasks Line Items Orders Designs Jobs Impositions EJ" at bounding box center [540, 13] width 1080 height 27
